Goal: Task Accomplishment & Management: Use online tool/utility

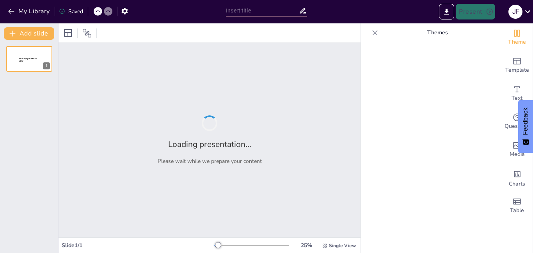
type input "[PERSON_NAME] y el Impacto de las Políticas Lingüísticas en las Comunidades Ind…"
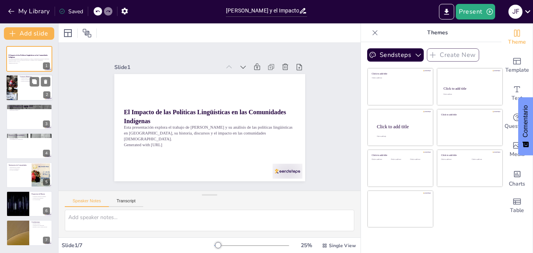
click at [26, 93] on div at bounding box center [29, 88] width 47 height 27
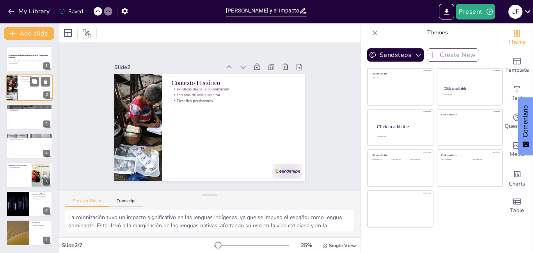
type textarea "La colonización tuvo un impacto significativo en las lenguas indígenas, ya que …"
click at [24, 91] on div at bounding box center [29, 88] width 47 height 27
click at [20, 94] on div at bounding box center [29, 88] width 46 height 26
click at [32, 56] on button at bounding box center [34, 52] width 9 height 9
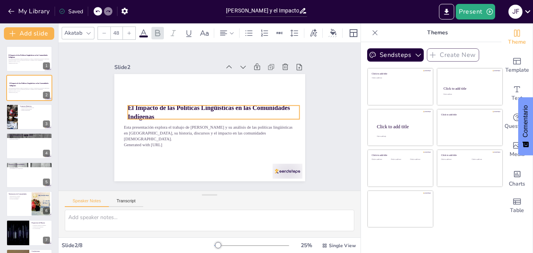
drag, startPoint x: 119, startPoint y: 109, endPoint x: 123, endPoint y: 104, distance: 5.9
click at [128, 104] on strong "El Impacto de las Políticas Lingüísticas en las Comunidades Indígenas" at bounding box center [209, 108] width 163 height 24
click at [153, 111] on p "El Impacto de las Políticas Lingüísticas en las Comunidades Indígenas" at bounding box center [213, 113] width 173 height 36
click at [150, 103] on strong "El Impacto de las Políticas Lingüísticas en las Comunidades Indígenas" at bounding box center [208, 108] width 163 height 24
click at [255, 102] on div at bounding box center [214, 103] width 171 height 24
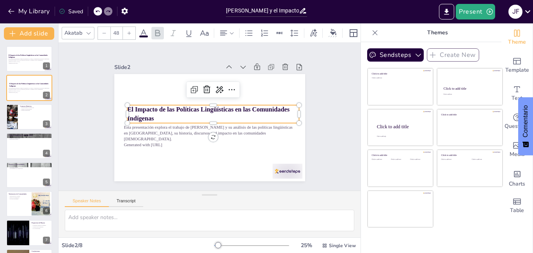
click at [304, 117] on div "Slide 1 El Impacto de las Políticas Lingüísticas en las Comunidades Indígenas E…" at bounding box center [209, 117] width 263 height 196
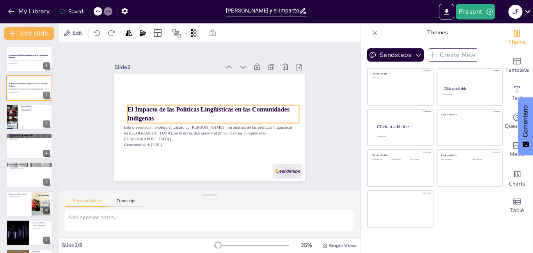
click at [162, 111] on p "El Impacto de las Políticas Lingüísticas en las Comunidades Indígenas" at bounding box center [213, 114] width 172 height 18
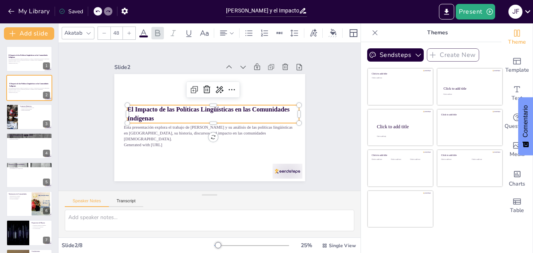
click at [162, 109] on strong "El Impacto de las Políticas Lingüísticas en las Comunidades Indígenas" at bounding box center [208, 110] width 163 height 24
click at [150, 106] on strong "El Impacto de las Políticas Lingüísticas en las Comunidades Indígenas" at bounding box center [208, 114] width 162 height 16
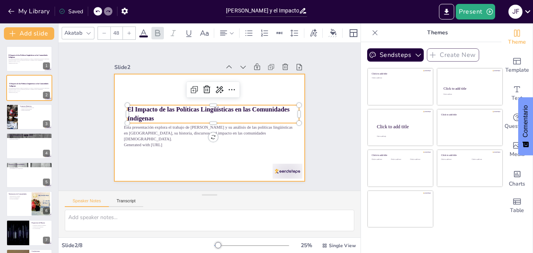
click at [142, 96] on div at bounding box center [208, 127] width 201 height 127
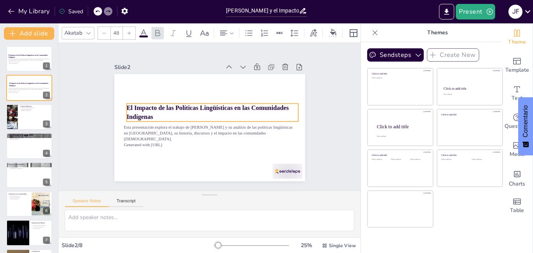
click at [140, 105] on strong "El Impacto de las Políticas Lingüísticas en las Comunidades Indígenas" at bounding box center [210, 108] width 141 height 101
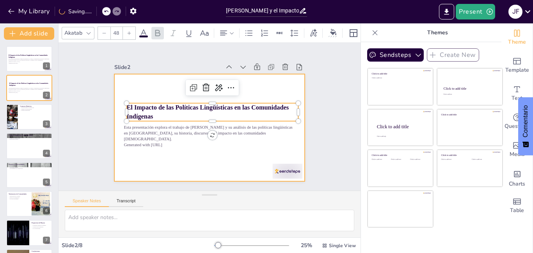
click at [127, 95] on div at bounding box center [208, 127] width 201 height 127
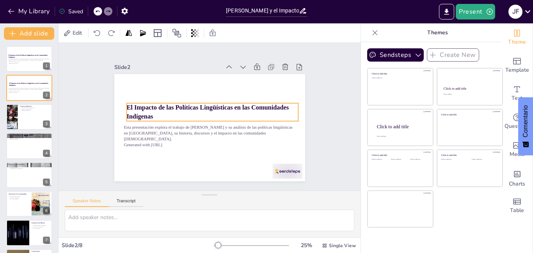
click at [210, 104] on strong "El Impacto de las Políticas Lingüísticas en las Comunidades Indígenas" at bounding box center [208, 112] width 162 height 16
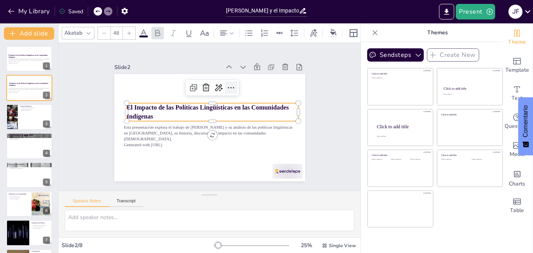
click at [229, 85] on icon at bounding box center [234, 90] width 10 height 10
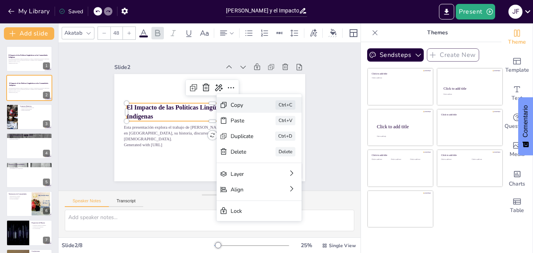
click at [280, 160] on div "Copy" at bounding box center [292, 166] width 24 height 12
